Goal: Communication & Community: Share content

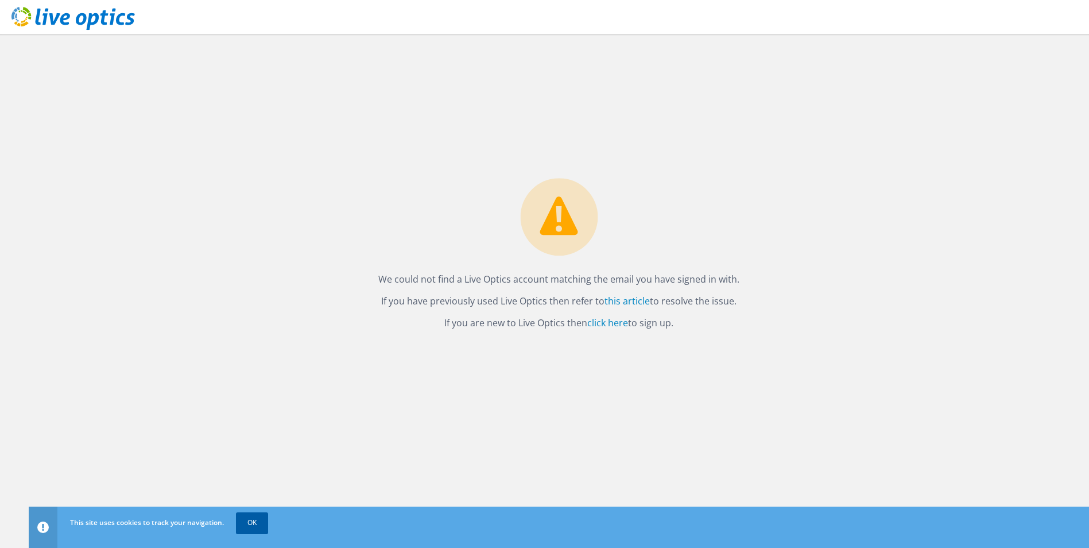
click at [246, 528] on link "OK" at bounding box center [252, 522] width 32 height 21
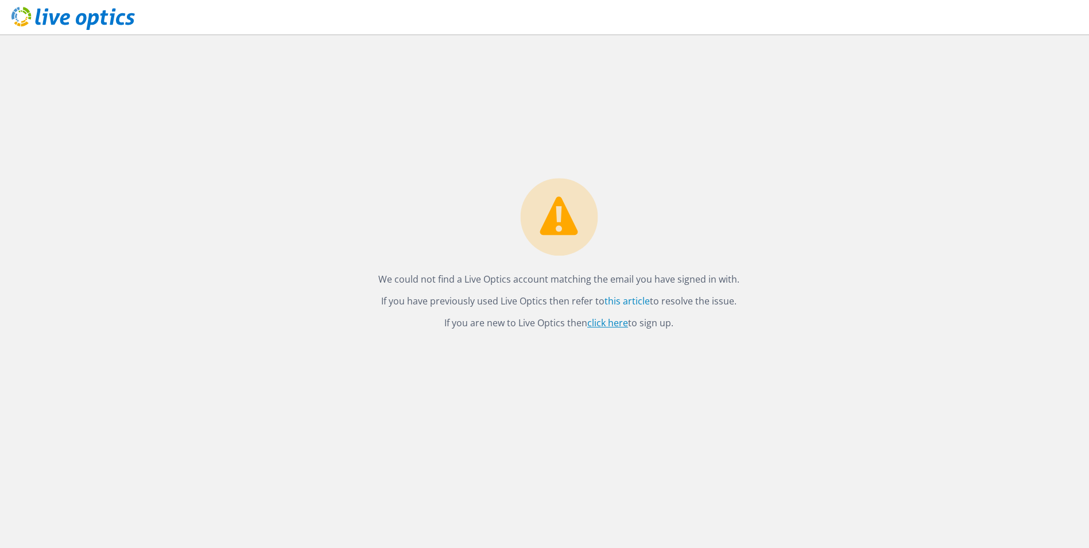
click at [602, 319] on link "click here" at bounding box center [607, 322] width 41 height 13
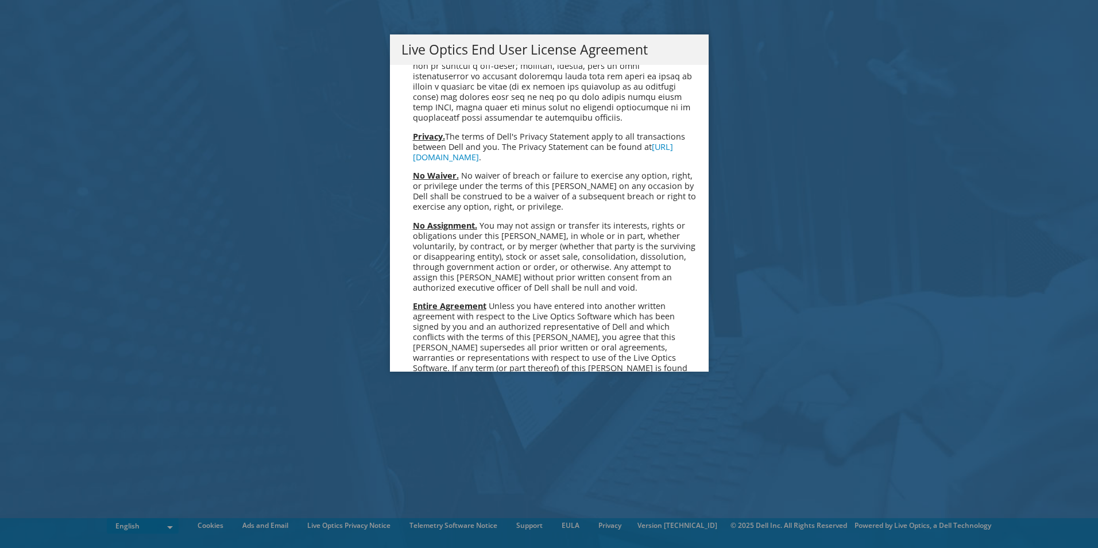
scroll to position [4342, 0]
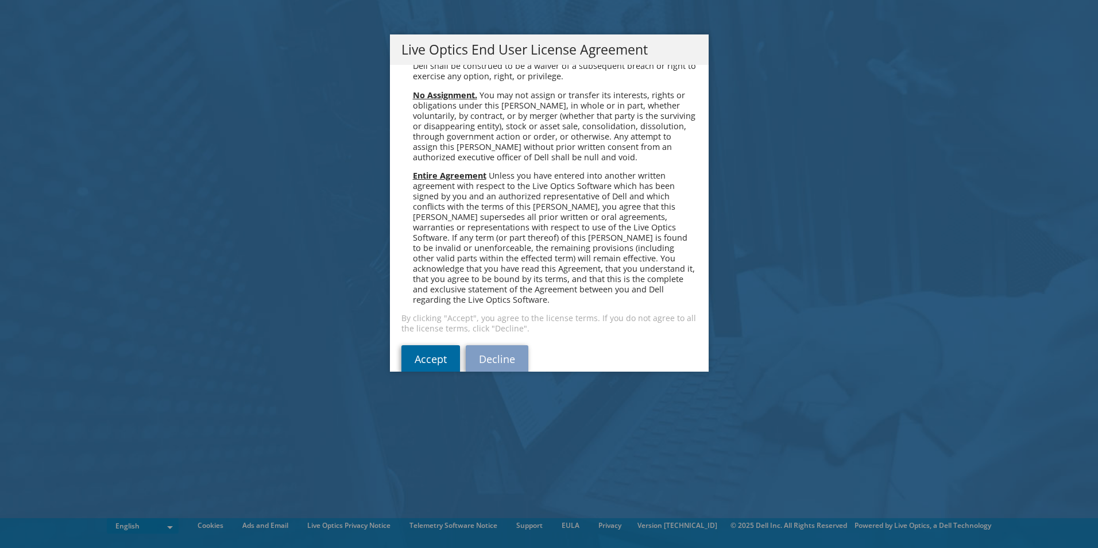
click at [417, 345] on link "Accept" at bounding box center [430, 359] width 59 height 28
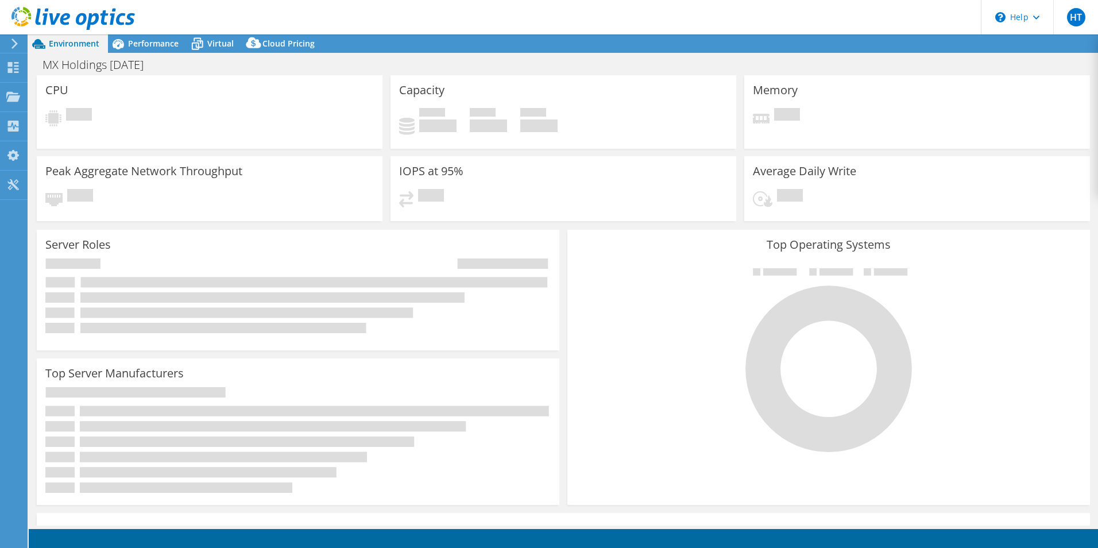
select select "USEast"
select select "USD"
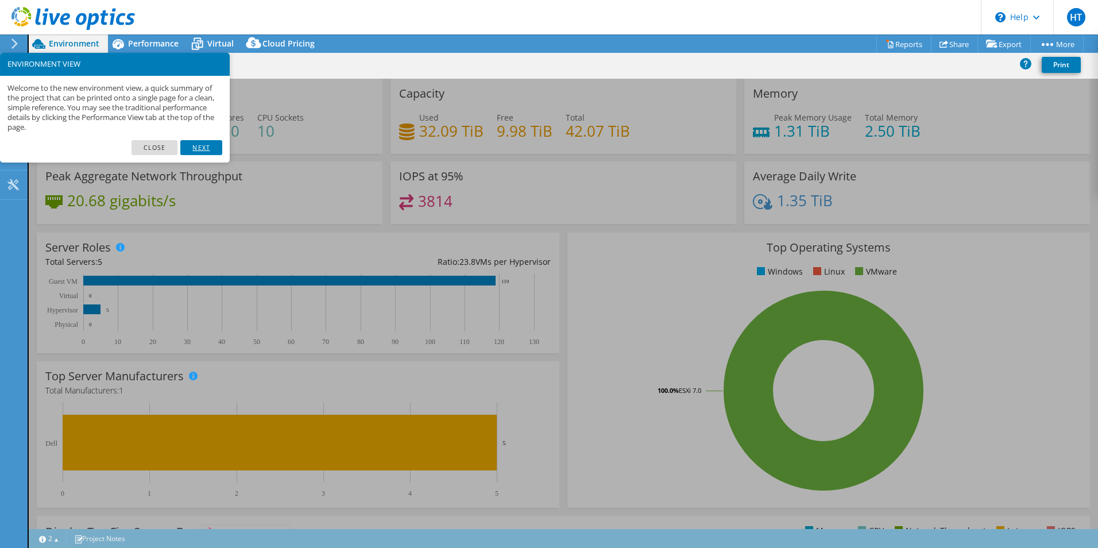
click at [193, 141] on link "Next" at bounding box center [200, 147] width 41 height 15
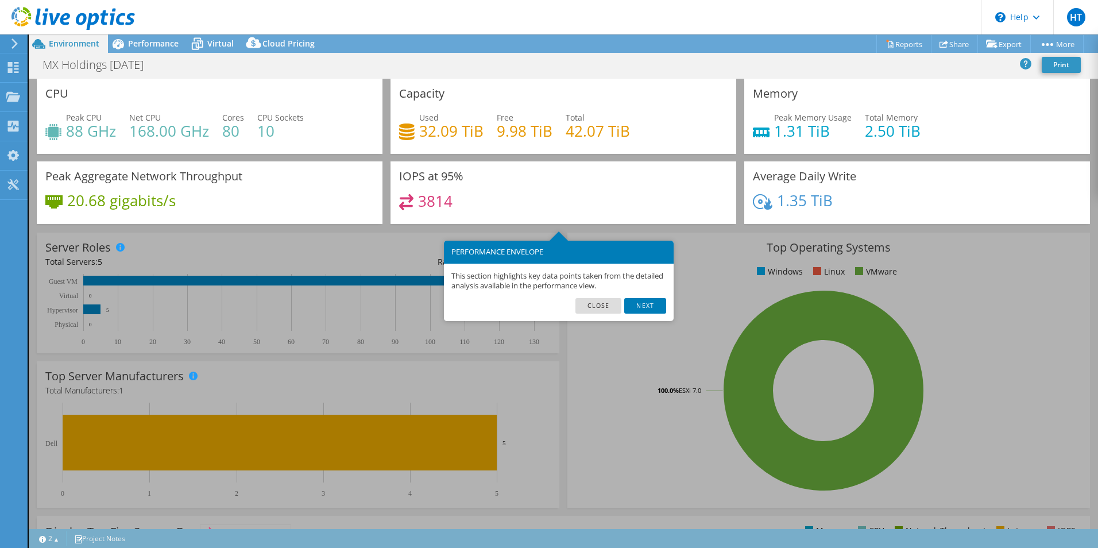
click at [650, 315] on footer "Close Next" at bounding box center [559, 309] width 230 height 23
click at [646, 310] on link "Next" at bounding box center [644, 305] width 41 height 15
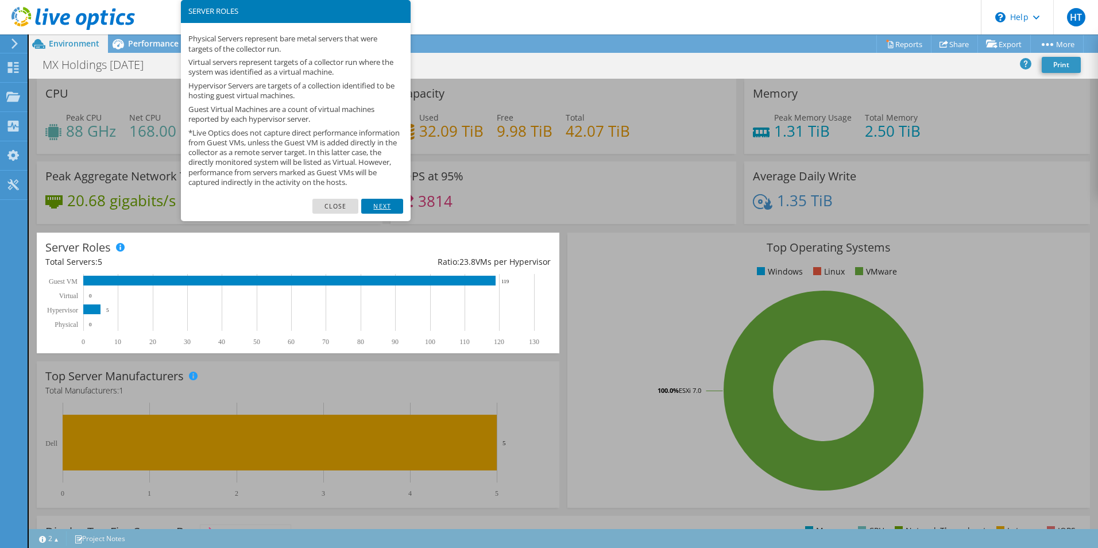
click at [398, 214] on link "Next" at bounding box center [381, 206] width 41 height 15
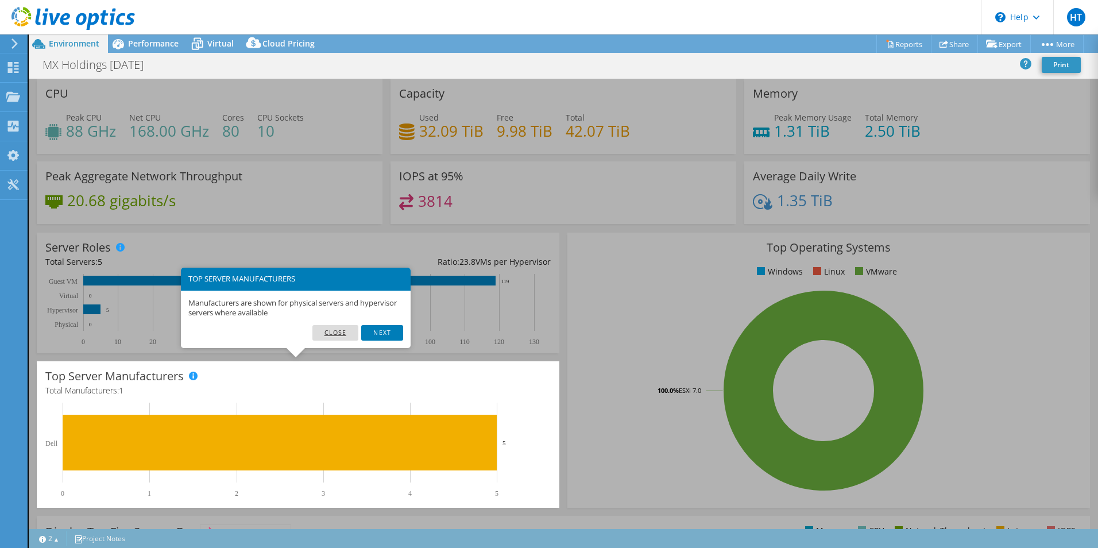
click at [339, 333] on link "Close" at bounding box center [335, 332] width 47 height 15
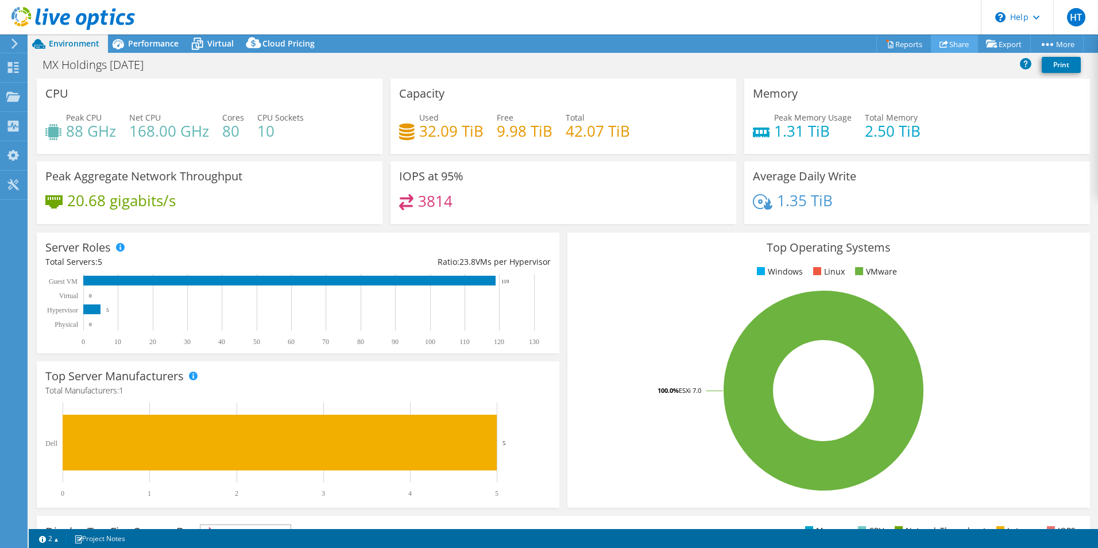
click at [954, 42] on link "Share" at bounding box center [954, 44] width 47 height 18
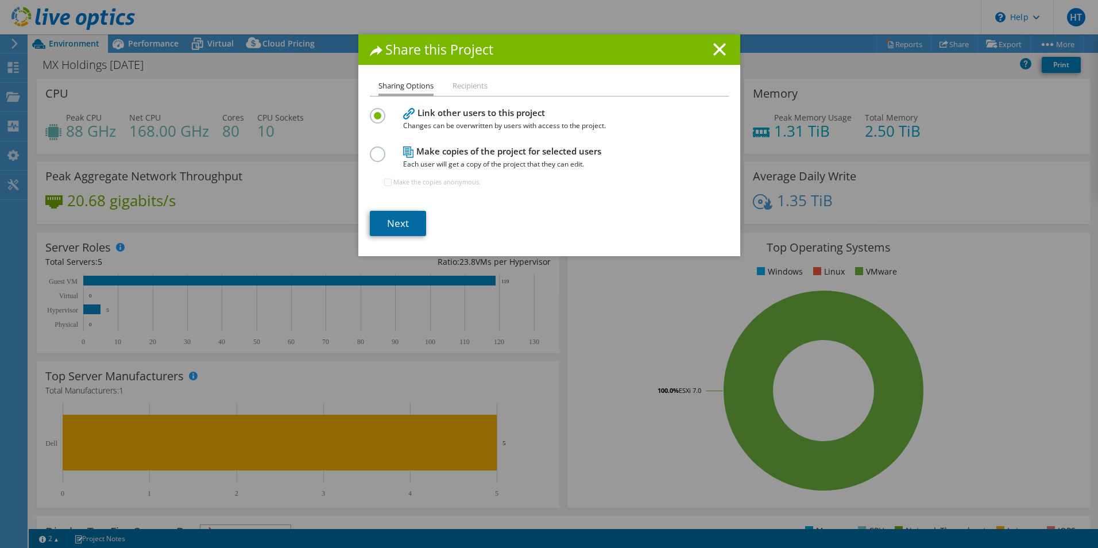
click at [396, 219] on link "Next" at bounding box center [398, 223] width 56 height 25
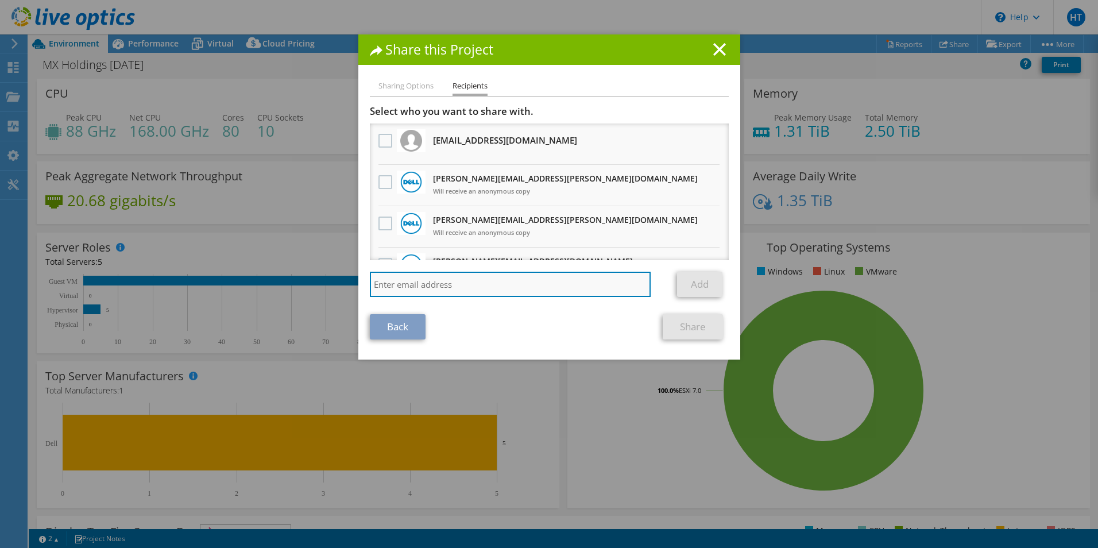
click at [460, 277] on input "search" at bounding box center [510, 284] width 281 height 25
type input "Cordeelia_clarke@shi.com"
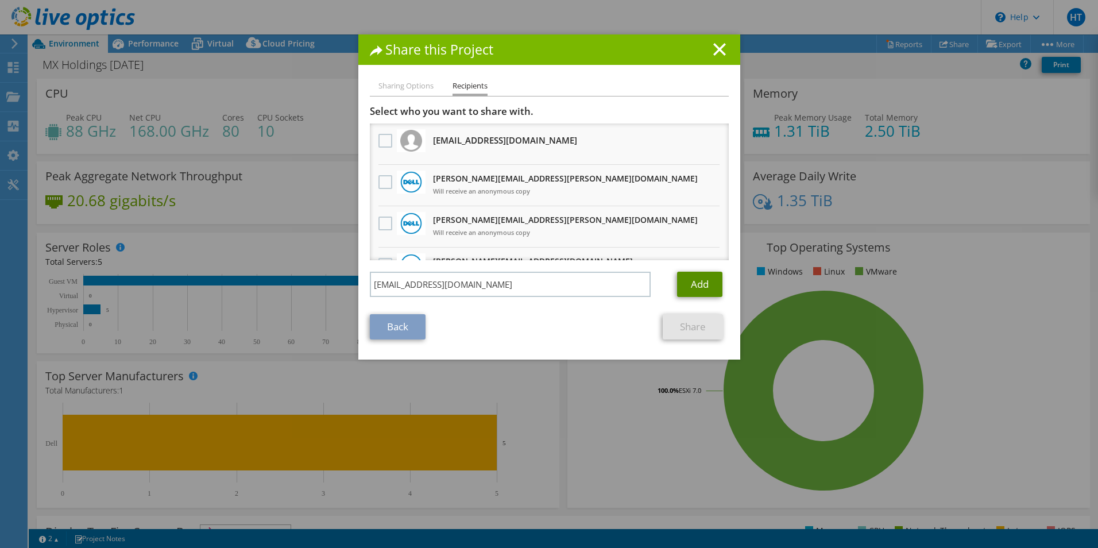
click at [695, 279] on link "Add" at bounding box center [699, 284] width 45 height 25
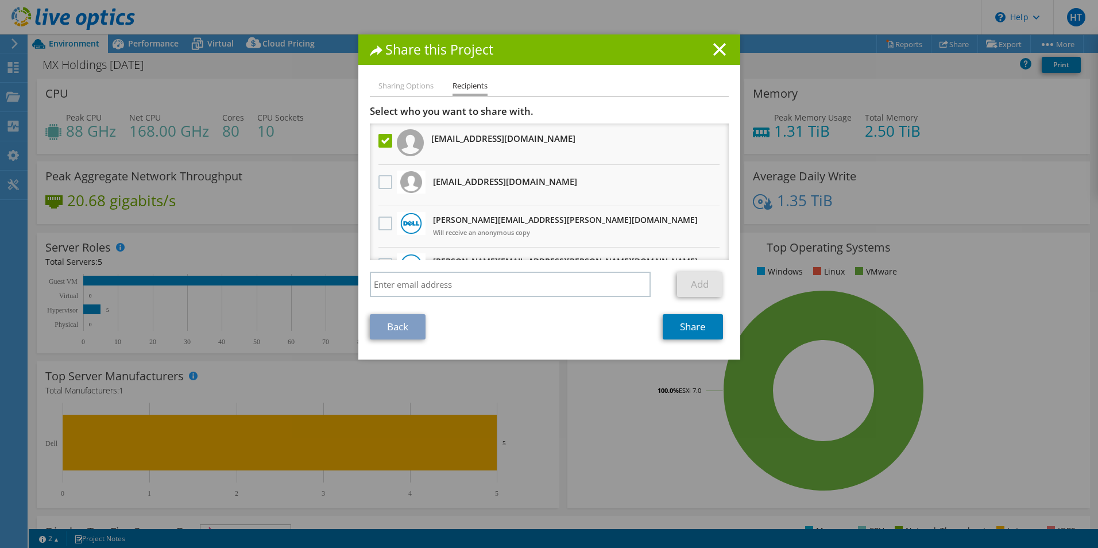
click at [400, 334] on link "Back" at bounding box center [398, 326] width 56 height 25
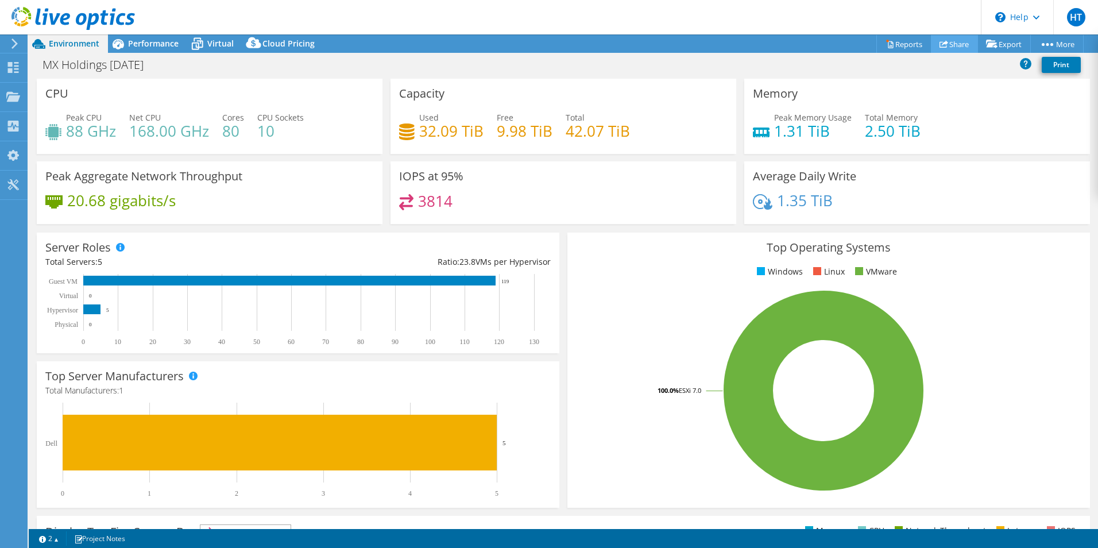
click at [948, 41] on link "Share" at bounding box center [954, 44] width 47 height 18
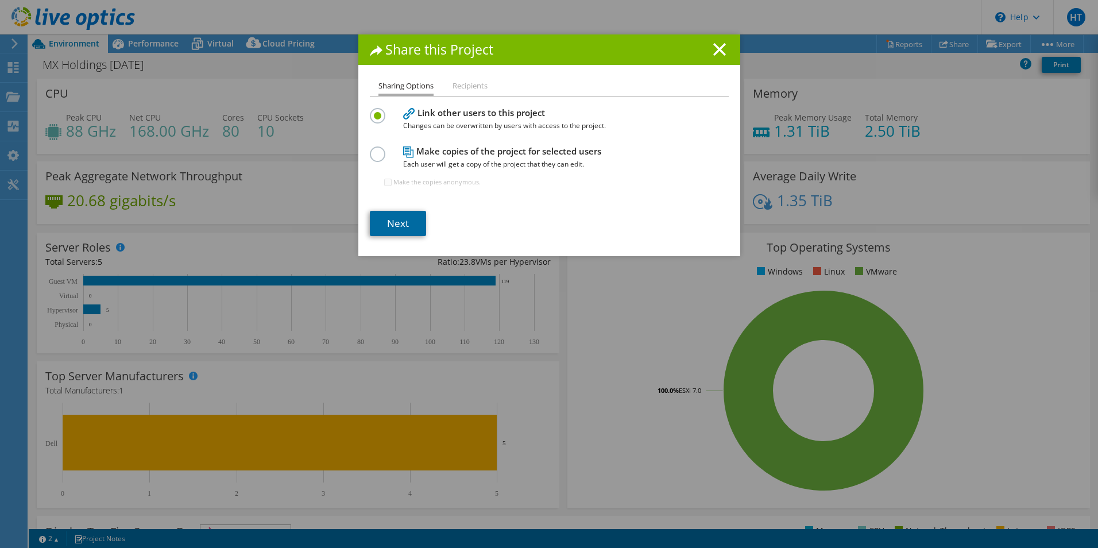
click at [392, 216] on link "Next" at bounding box center [398, 223] width 56 height 25
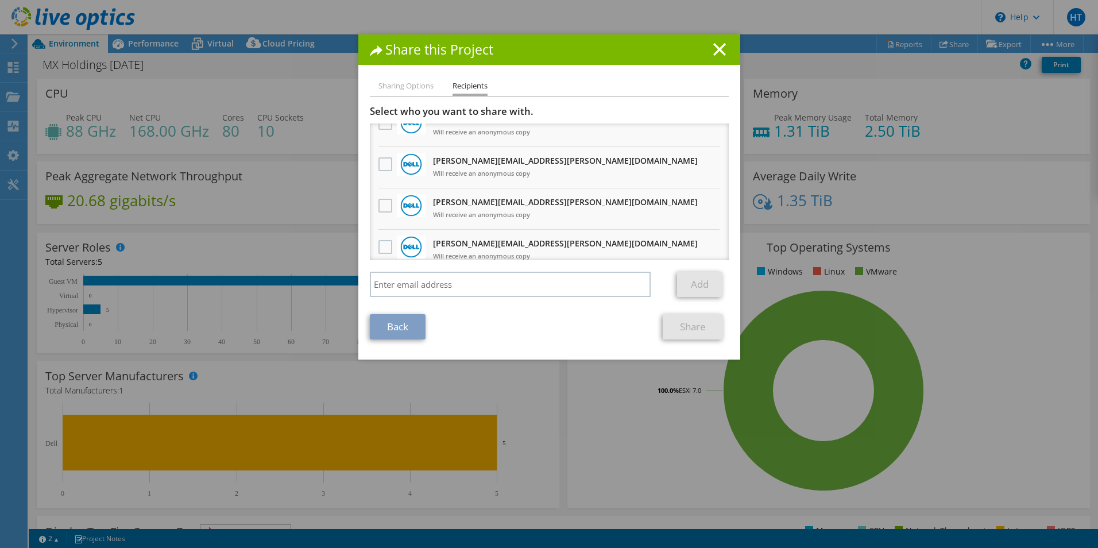
scroll to position [566, 0]
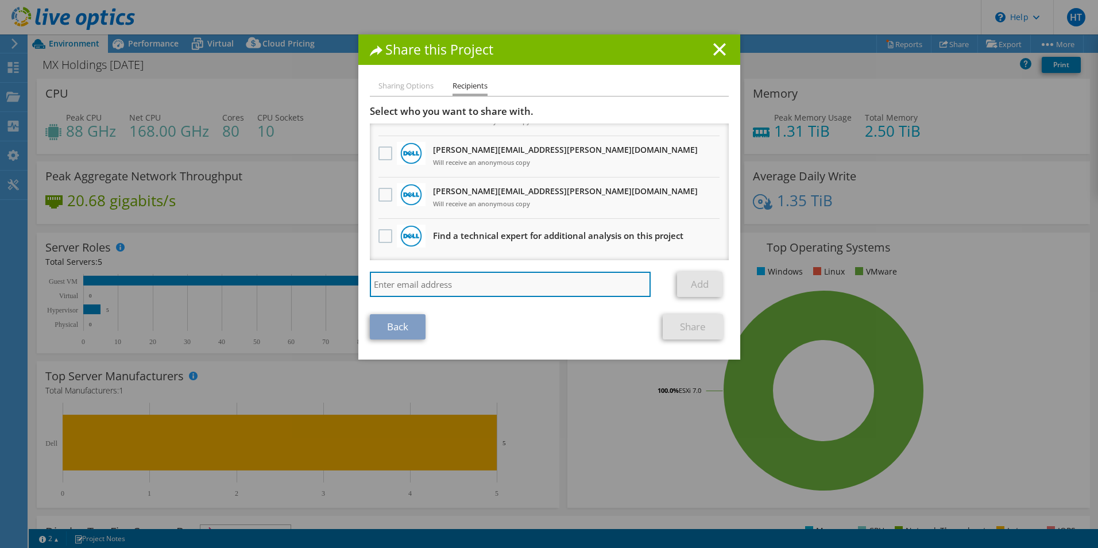
drag, startPoint x: 571, startPoint y: 272, endPoint x: 602, endPoint y: 281, distance: 32.5
click at [571, 272] on input "search" at bounding box center [510, 284] width 281 height 25
paste input "cordeelia_clarke@shi.com"
type input "cordeelia_clarke@shi.com"
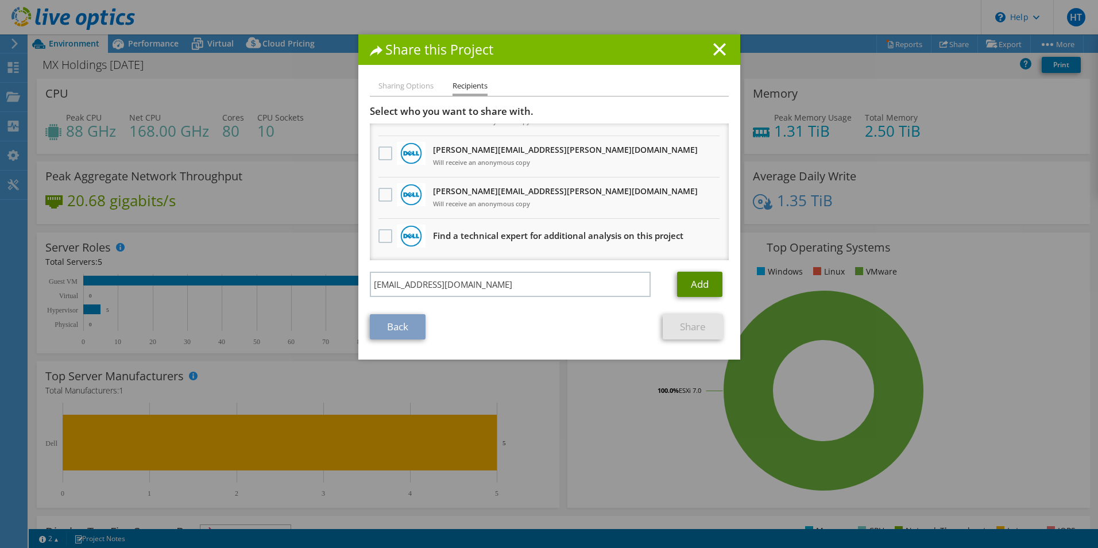
click at [706, 288] on link "Add" at bounding box center [699, 284] width 45 height 25
click at [719, 49] on icon at bounding box center [719, 49] width 13 height 13
